Goal: Check status: Check status

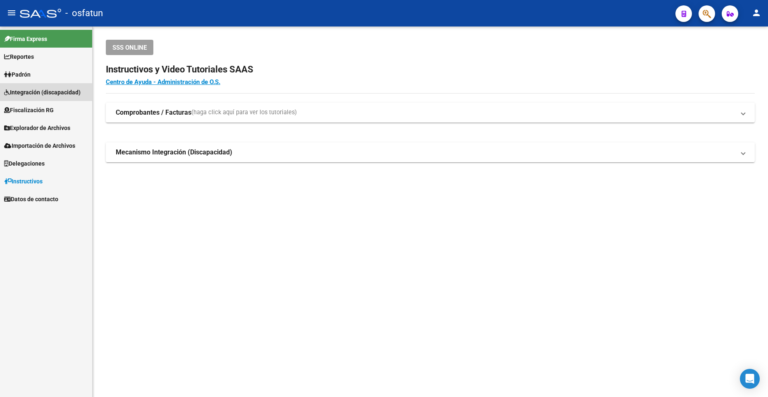
click at [45, 92] on span "Integración (discapacidad)" at bounding box center [42, 92] width 77 height 9
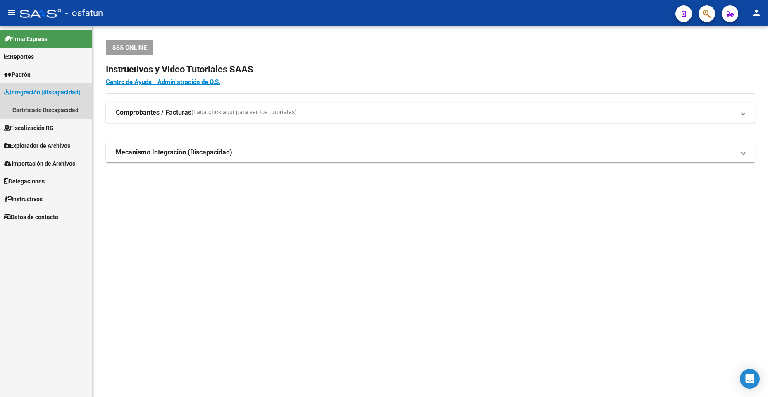
click at [45, 92] on span "Integración (discapacidad)" at bounding box center [42, 92] width 77 height 9
click at [68, 93] on span "Integración (discapacidad)" at bounding box center [42, 92] width 77 height 9
click at [72, 109] on link "Certificado Discapacidad" at bounding box center [46, 110] width 92 height 18
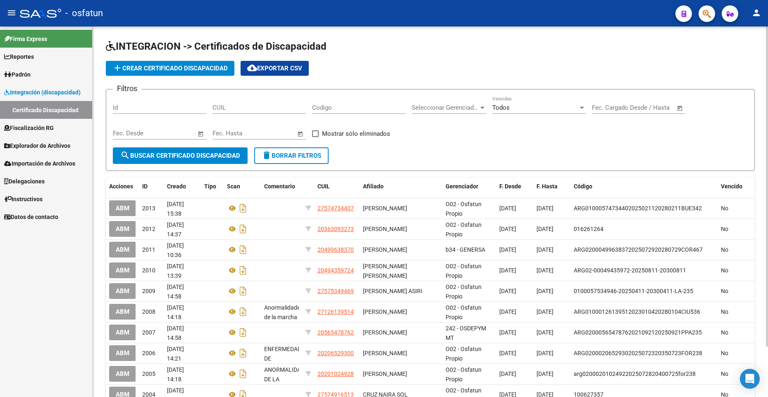
click at [157, 105] on input "Id" at bounding box center [159, 107] width 93 height 7
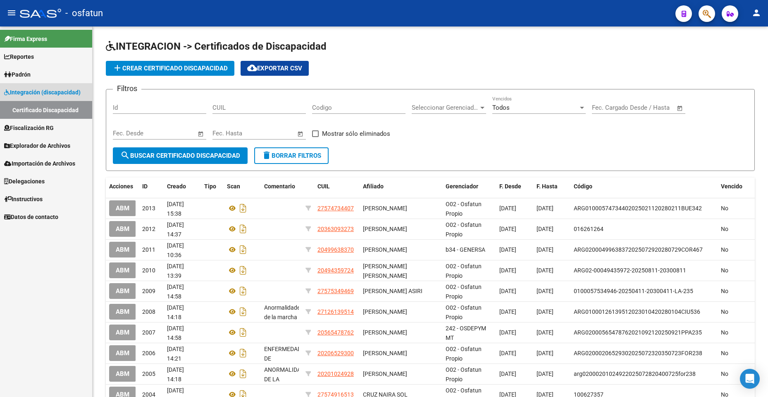
click at [59, 93] on span "Integración (discapacidad)" at bounding box center [42, 92] width 77 height 9
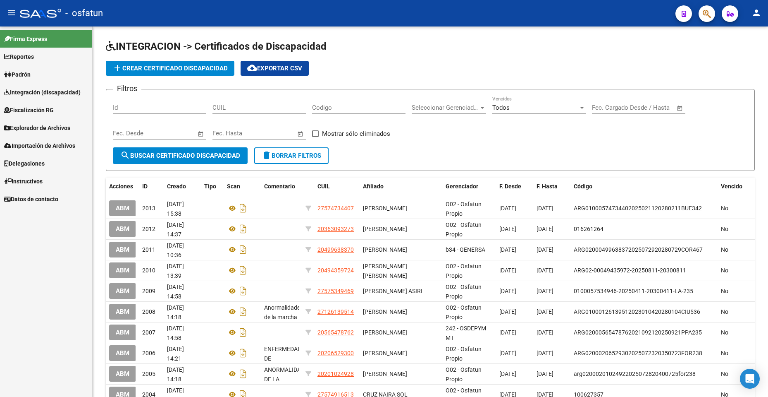
click at [64, 72] on link "Padrón" at bounding box center [46, 74] width 92 height 18
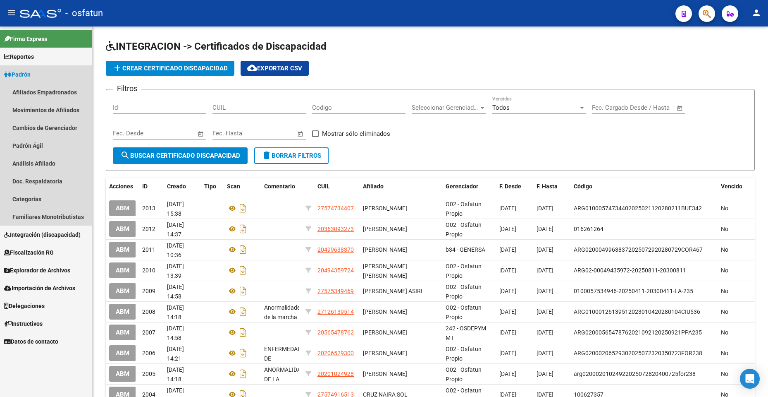
click at [49, 72] on link "Padrón" at bounding box center [46, 74] width 92 height 18
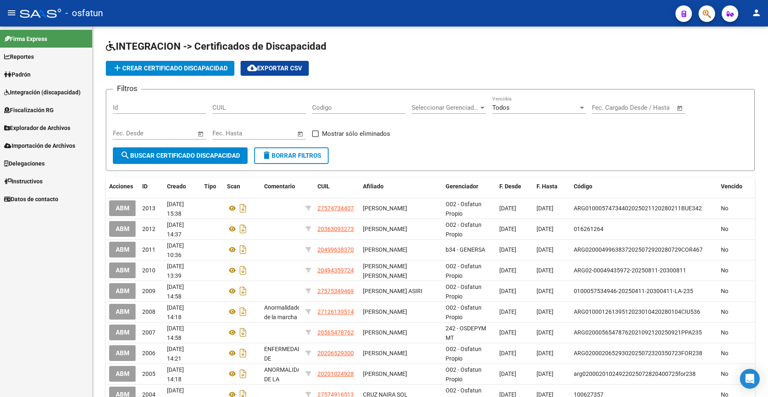
click at [76, 92] on span "Integración (discapacidad)" at bounding box center [42, 92] width 77 height 9
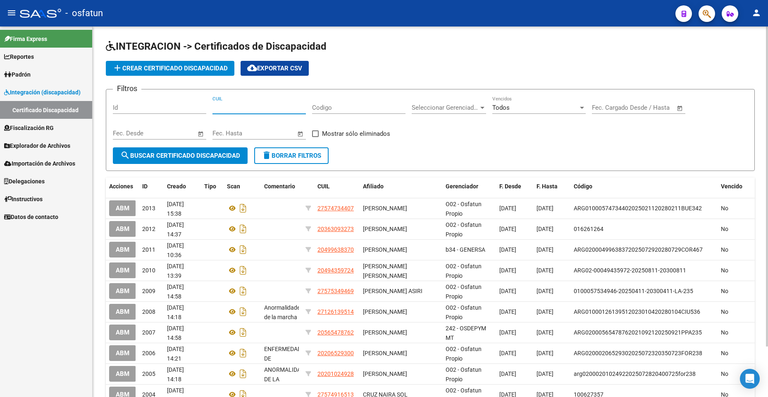
click at [239, 107] on input "CUIL" at bounding box center [259, 107] width 93 height 7
paste input "20-23186207-3"
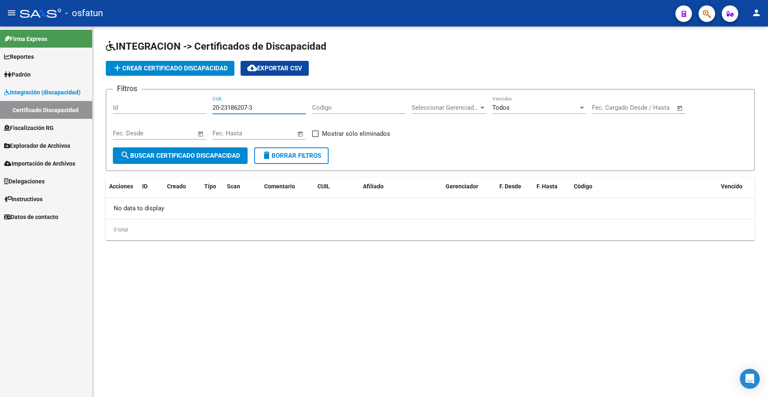
click at [234, 106] on input "20-23186207-3" at bounding box center [259, 107] width 93 height 7
click at [167, 137] on div "Start date – End date Fec. Desde" at bounding box center [155, 131] width 84 height 18
drag, startPoint x: 263, startPoint y: 105, endPoint x: 198, endPoint y: 105, distance: 64.9
click at [198, 105] on div "Filtros Id 20-23186207-3 CUIL Codigo Seleccionar Gerenciador Seleccionar Gerenc…" at bounding box center [430, 121] width 635 height 51
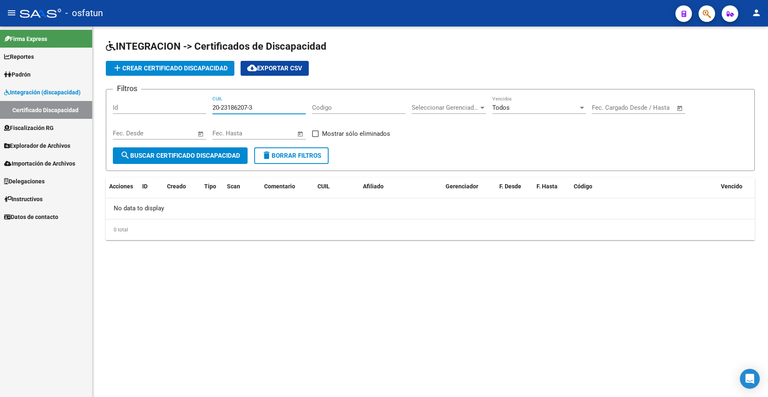
paste input "3-44720377-4"
type input "23-44720377-4"
